Goal: Transaction & Acquisition: Purchase product/service

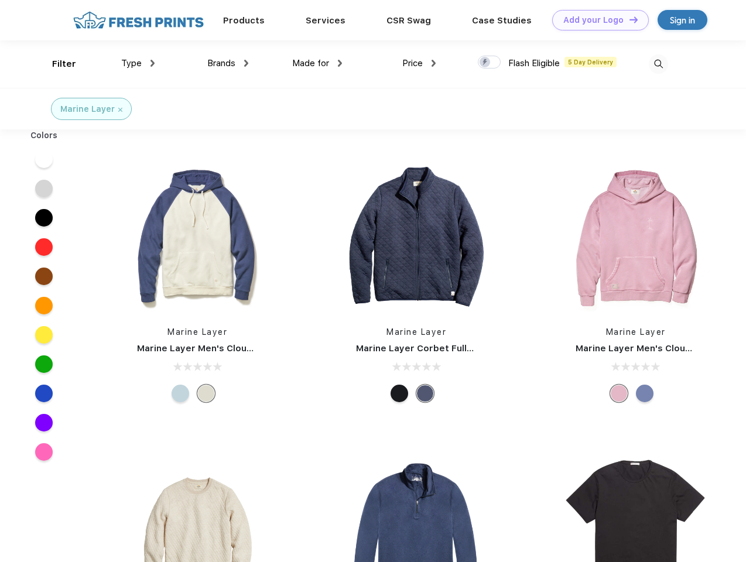
click at [596, 20] on link "Add your Logo Design Tool" at bounding box center [600, 20] width 97 height 20
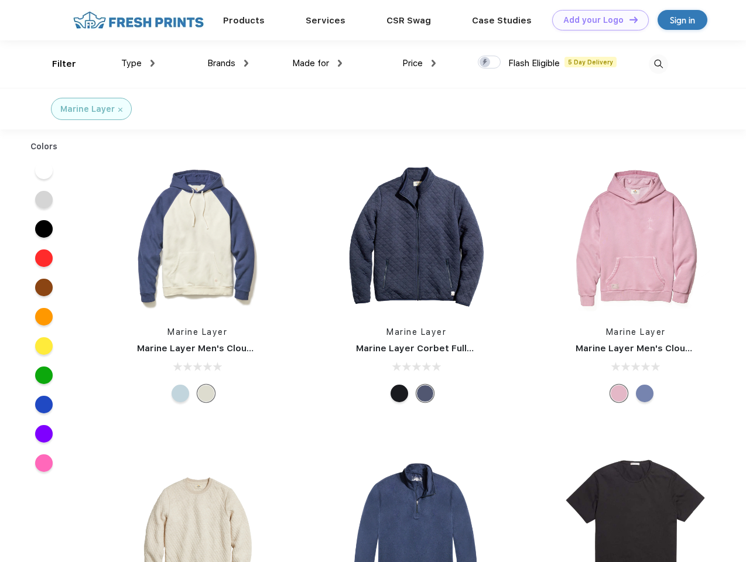
click at [0, 0] on div "Design Tool" at bounding box center [0, 0] width 0 height 0
click at [628, 19] on link "Add your Logo Design Tool" at bounding box center [600, 20] width 97 height 20
click at [56, 64] on div "Filter" at bounding box center [64, 63] width 24 height 13
click at [138, 63] on span "Type" at bounding box center [131, 63] width 20 height 11
click at [228, 63] on span "Brands" at bounding box center [221, 63] width 28 height 11
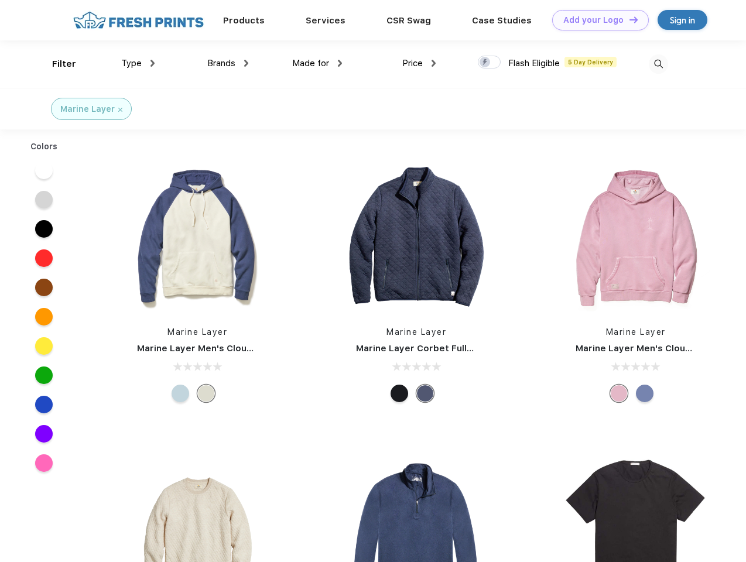
click at [317, 63] on span "Made for" at bounding box center [310, 63] width 37 height 11
click at [419, 63] on span "Price" at bounding box center [412, 63] width 20 height 11
click at [490, 63] on div at bounding box center [489, 62] width 23 height 13
click at [485, 63] on input "checkbox" at bounding box center [482, 59] width 8 height 8
click at [658, 64] on img at bounding box center [658, 63] width 19 height 19
